Goal: Navigation & Orientation: Find specific page/section

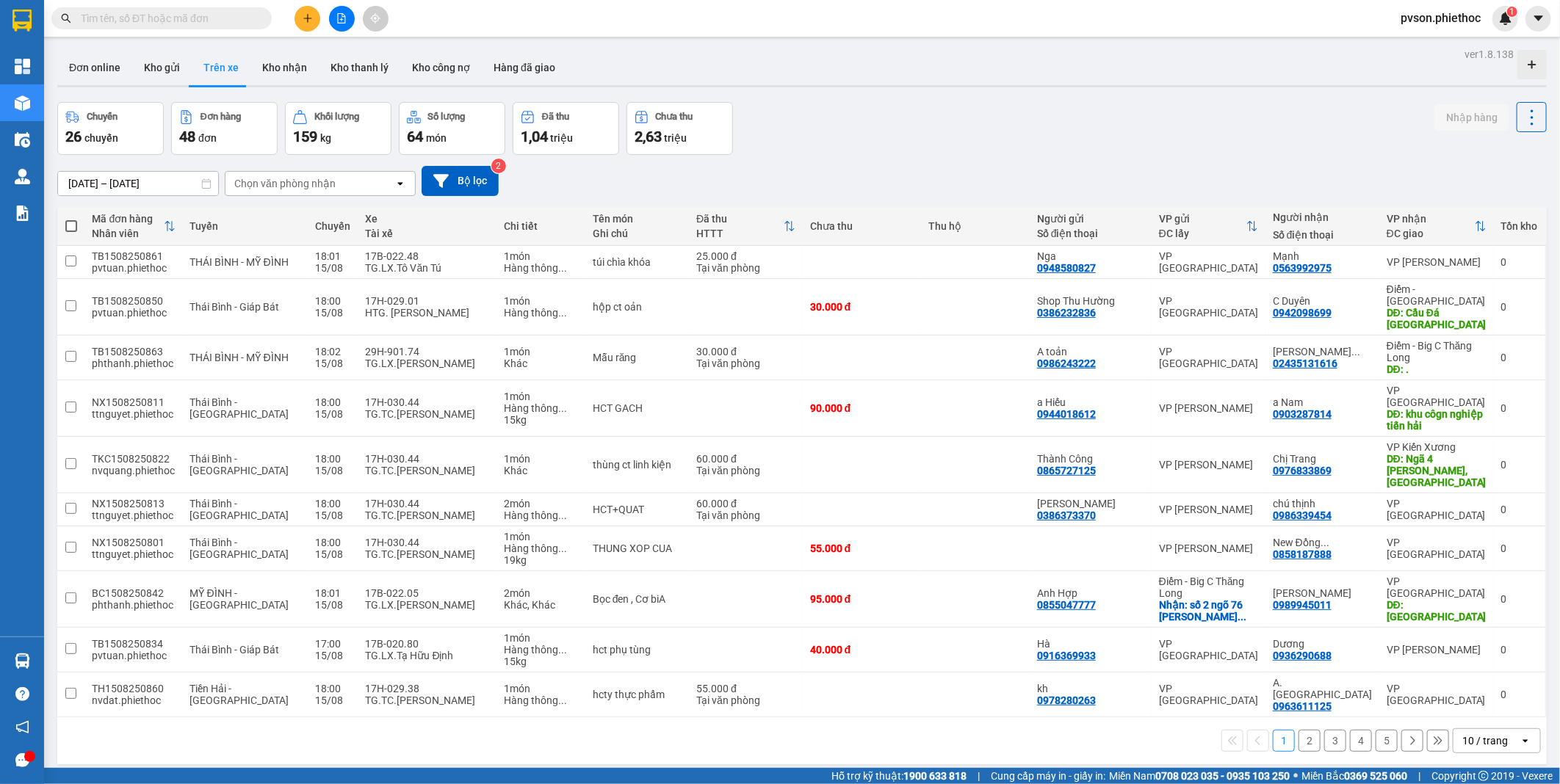
click at [1503, 729] on div "10 / trang" at bounding box center [1487, 741] width 66 height 23
click at [1499, 664] on span "100 / trang" at bounding box center [1478, 663] width 53 height 14
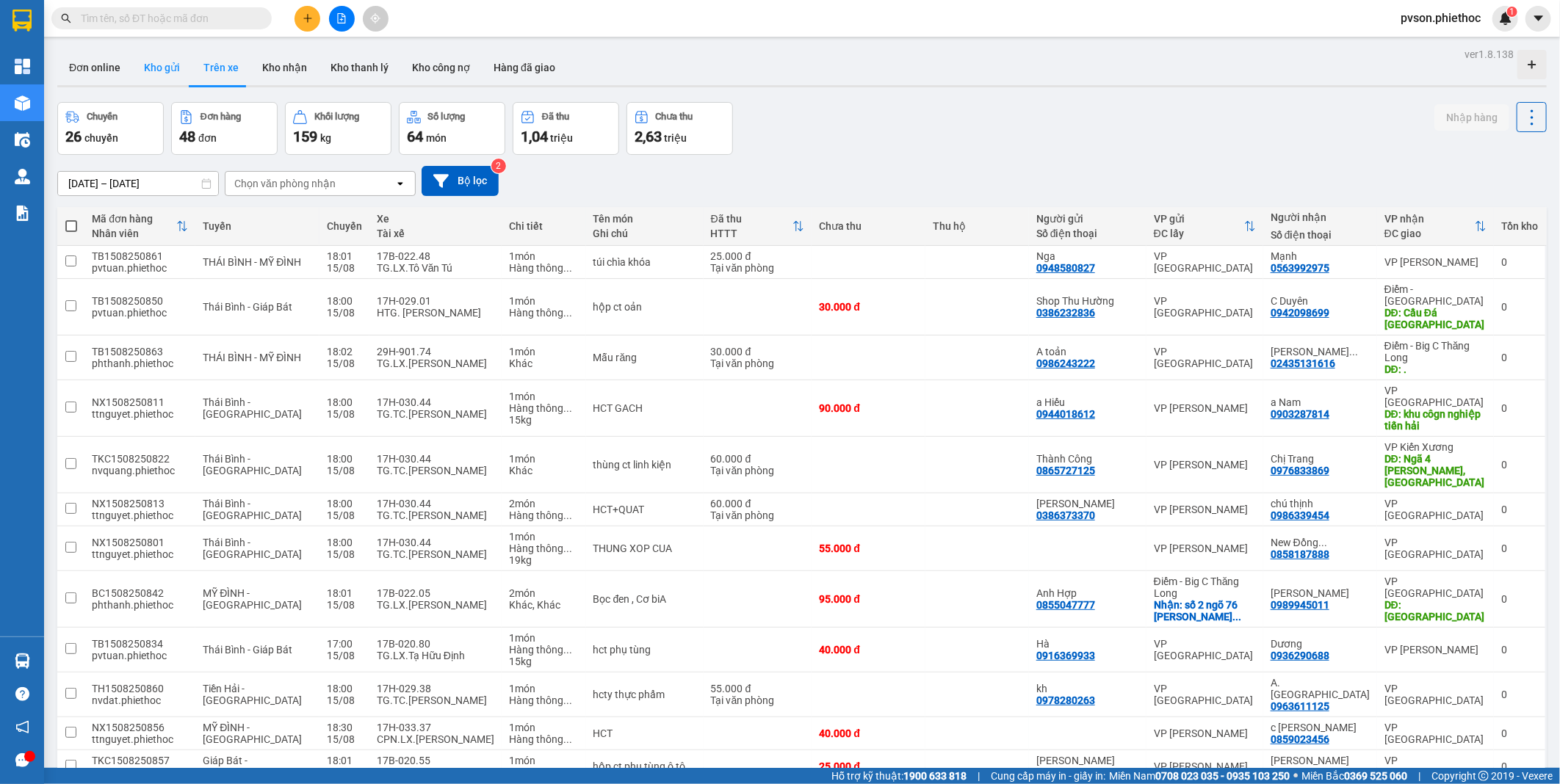
click at [151, 69] on button "Kho gửi" at bounding box center [162, 67] width 59 height 35
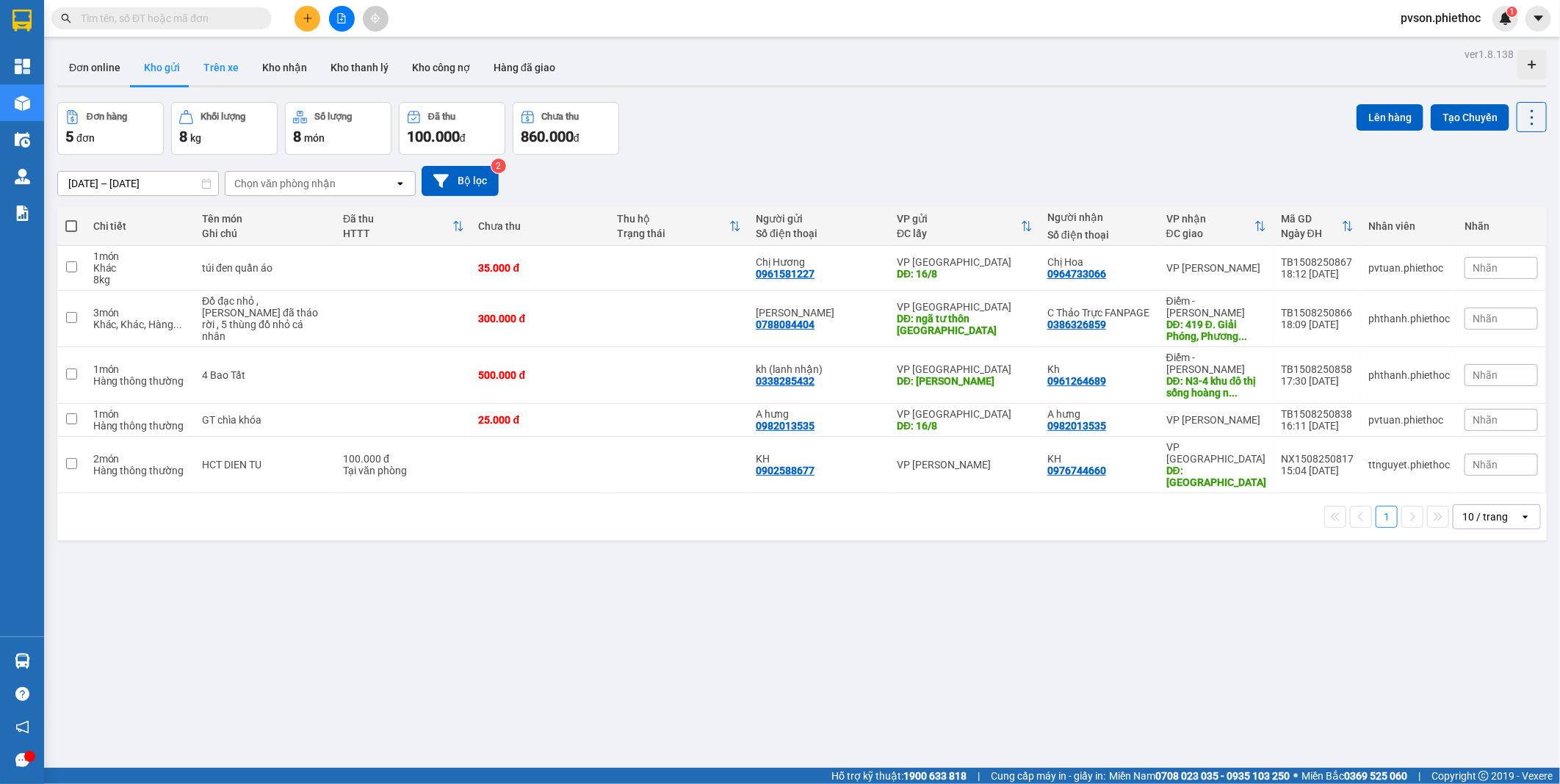
click at [217, 74] on button "Trên xe" at bounding box center [221, 67] width 58 height 35
